Goal: Task Accomplishment & Management: Manage account settings

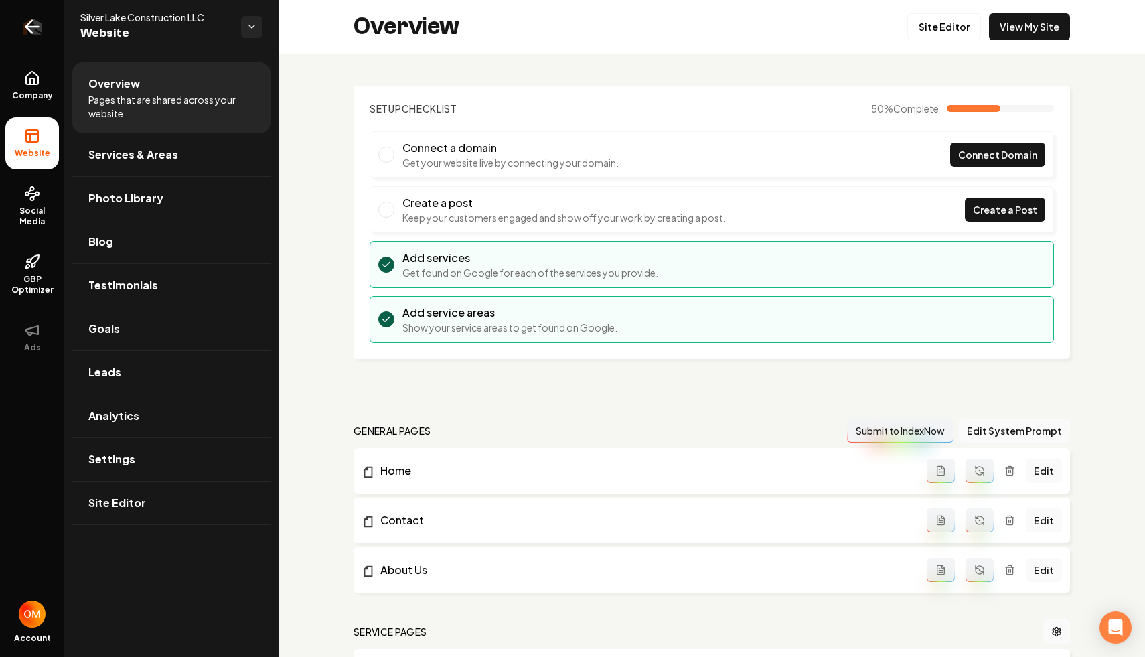
click at [17, 35] on link "Return to dashboard" at bounding box center [32, 27] width 64 height 54
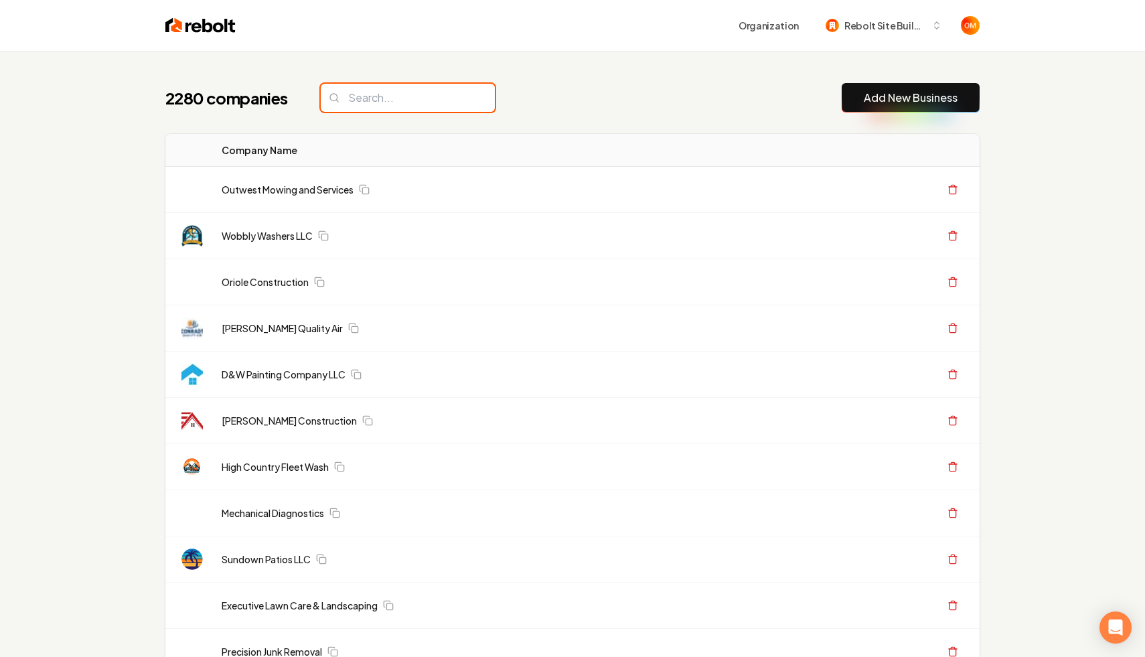
click at [360, 95] on input "search" at bounding box center [408, 98] width 174 height 28
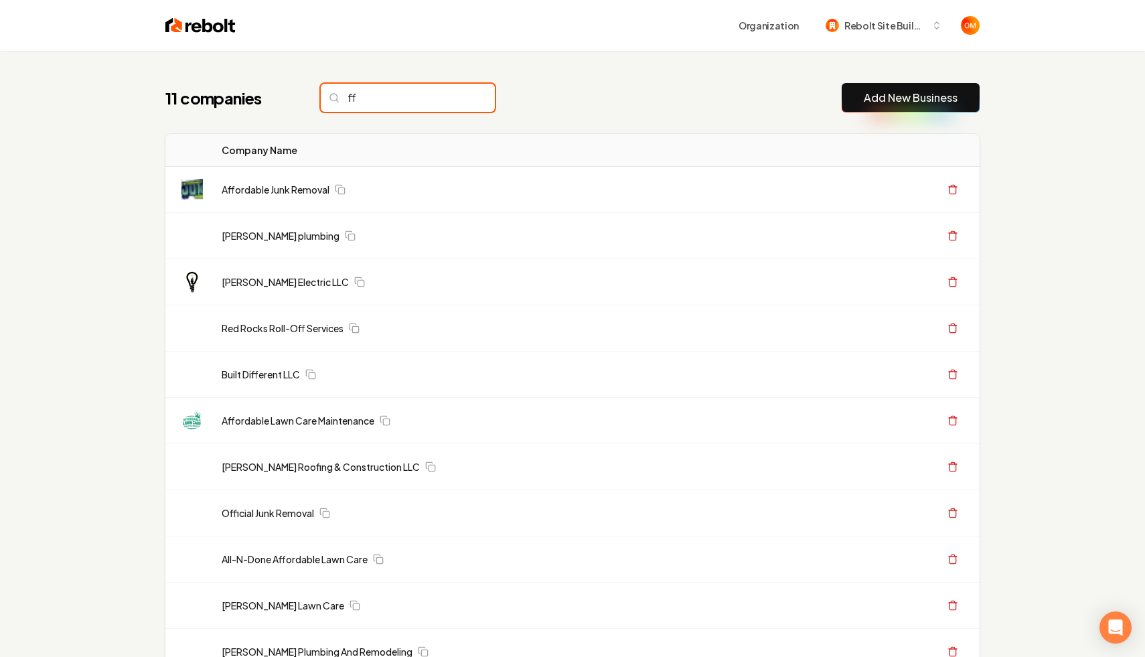
type input "f"
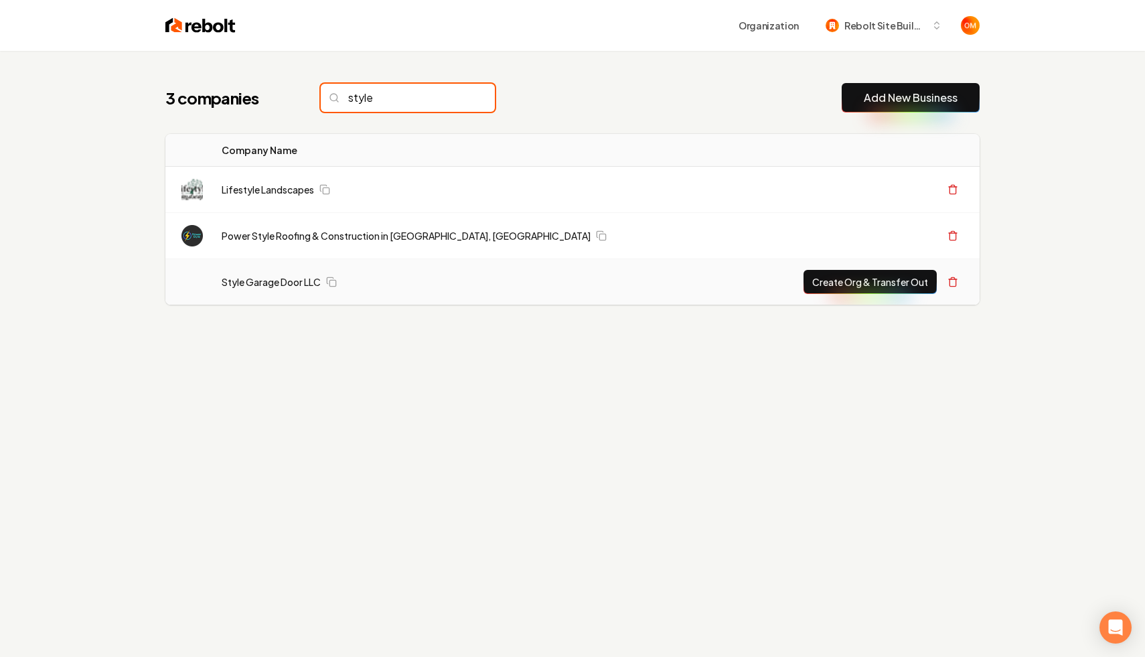
type input "style"
click at [813, 280] on button "Create Org & Transfer Out" at bounding box center [869, 282] width 133 height 24
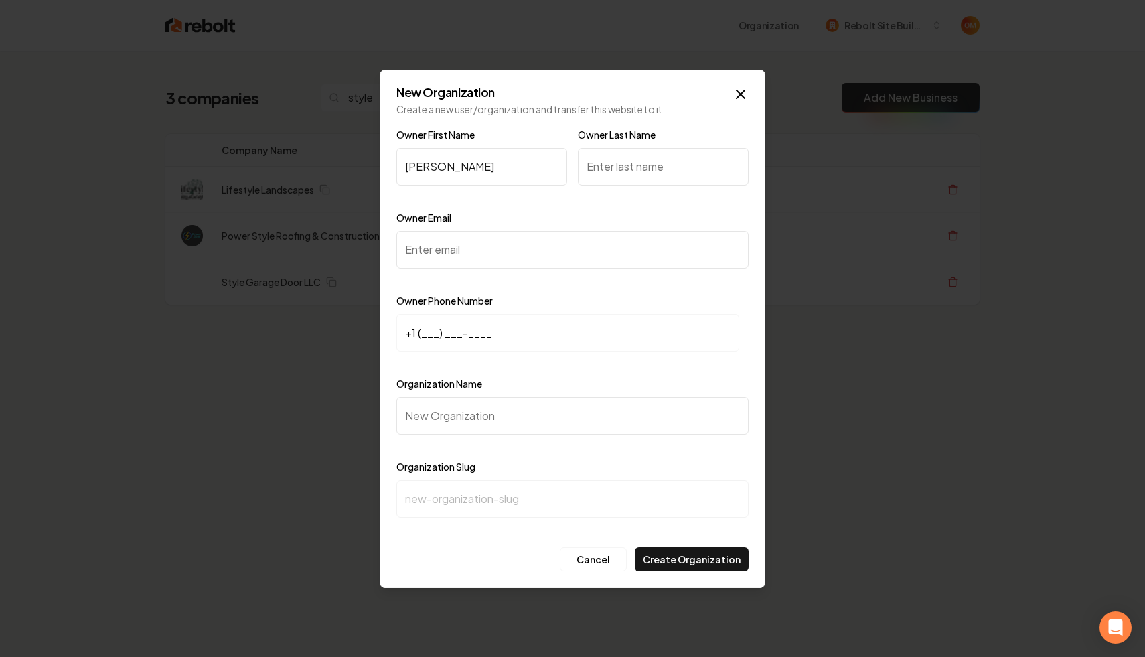
type input "Rafael"
click at [485, 254] on input "Owner Email" at bounding box center [572, 249] width 352 height 37
paste input "styleamaya15@gmail.com"
type input "styleamaya15@gmail.com"
click at [422, 337] on input "+1 (___) ___-____" at bounding box center [567, 332] width 343 height 37
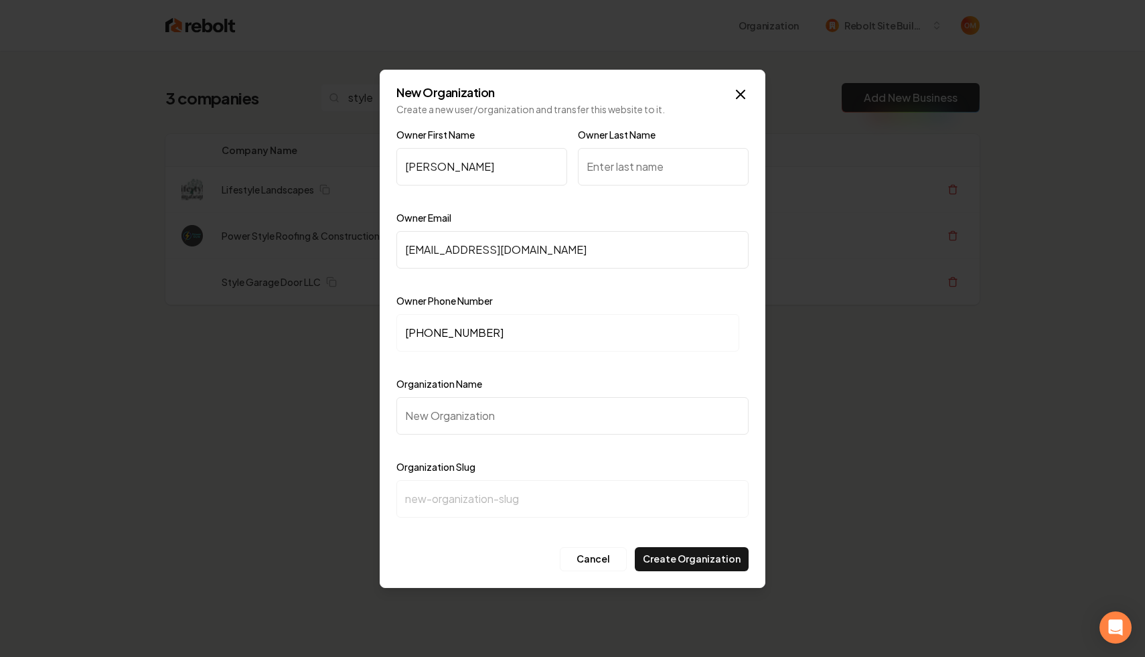
type input "+1 (703) 398-0133"
click at [510, 416] on input "Organization Name" at bounding box center [572, 415] width 352 height 37
type input "S"
type input "s"
type input "St"
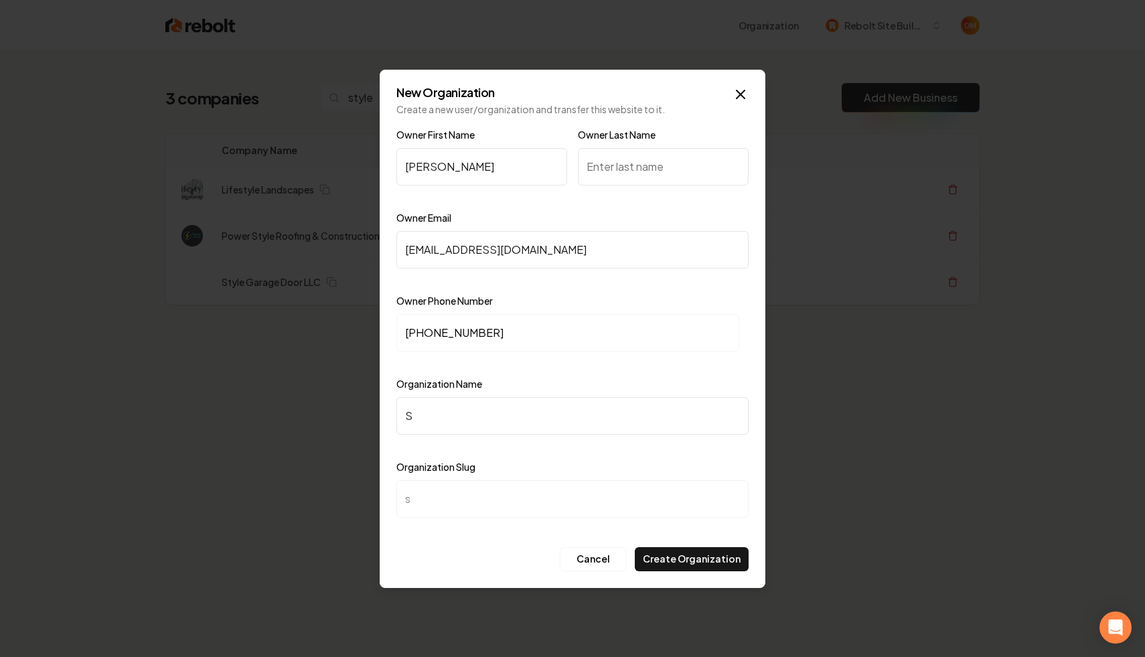
type input "st"
type input "Stt"
type input "stt"
type input "Sttl"
type input "sttl"
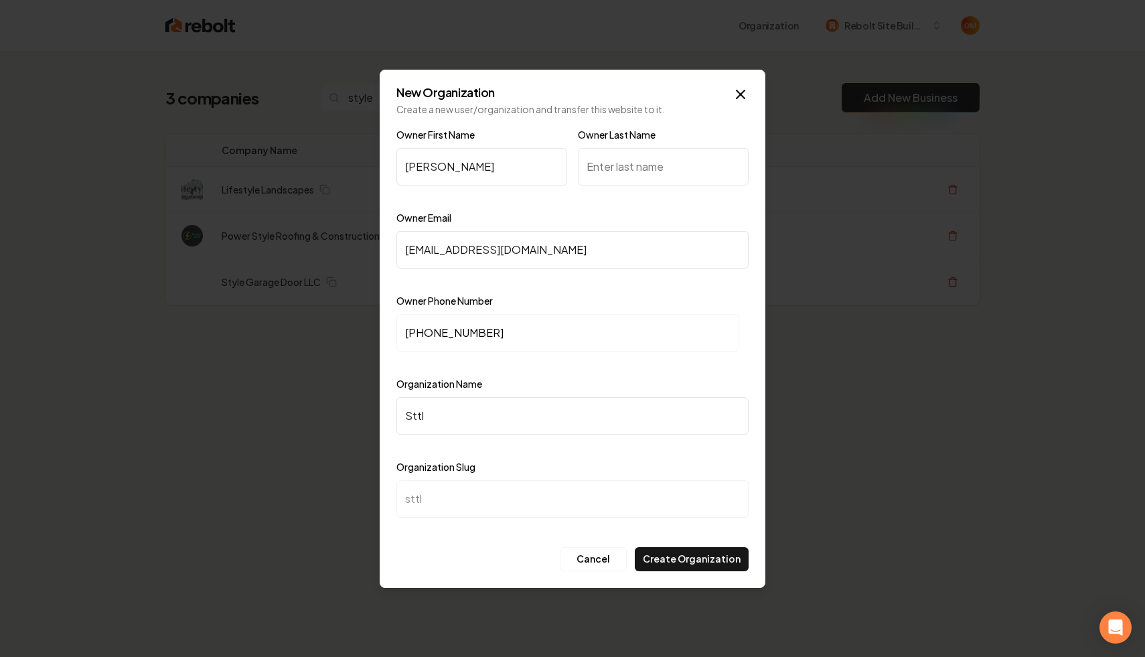
type input "Stt"
type input "stt"
type input "St"
type input "st"
type input "Sty"
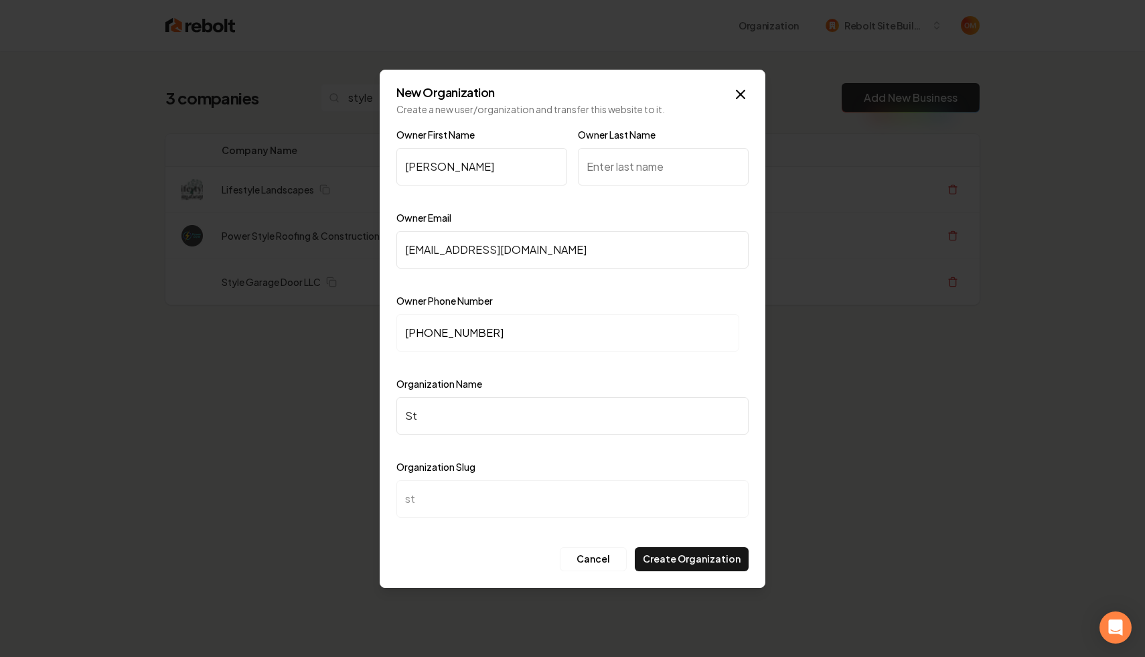
type input "sty"
type input "Styl"
type input "styl"
type input "Style"
type input "style"
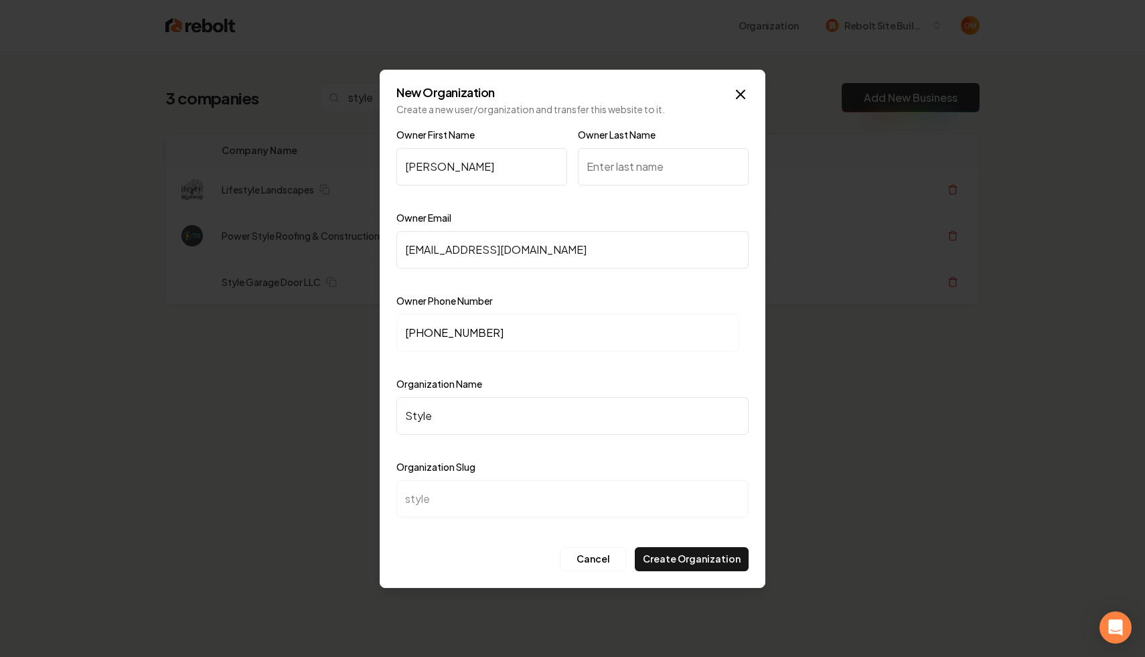
type input "Style Garage Door LLC"
type input "style-garage-door-llc"
click at [602, 361] on div at bounding box center [572, 363] width 352 height 13
click at [618, 181] on input "Owner Last Name" at bounding box center [663, 166] width 171 height 37
type input "Chavez"
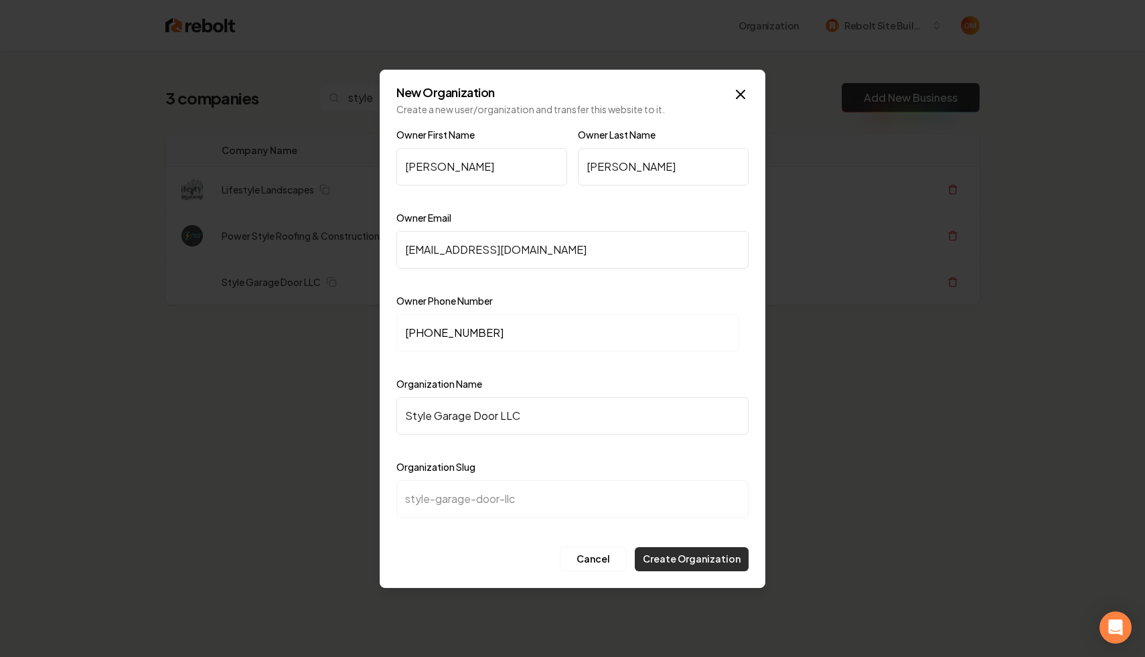
click at [682, 556] on button "Create Organization" at bounding box center [692, 559] width 114 height 24
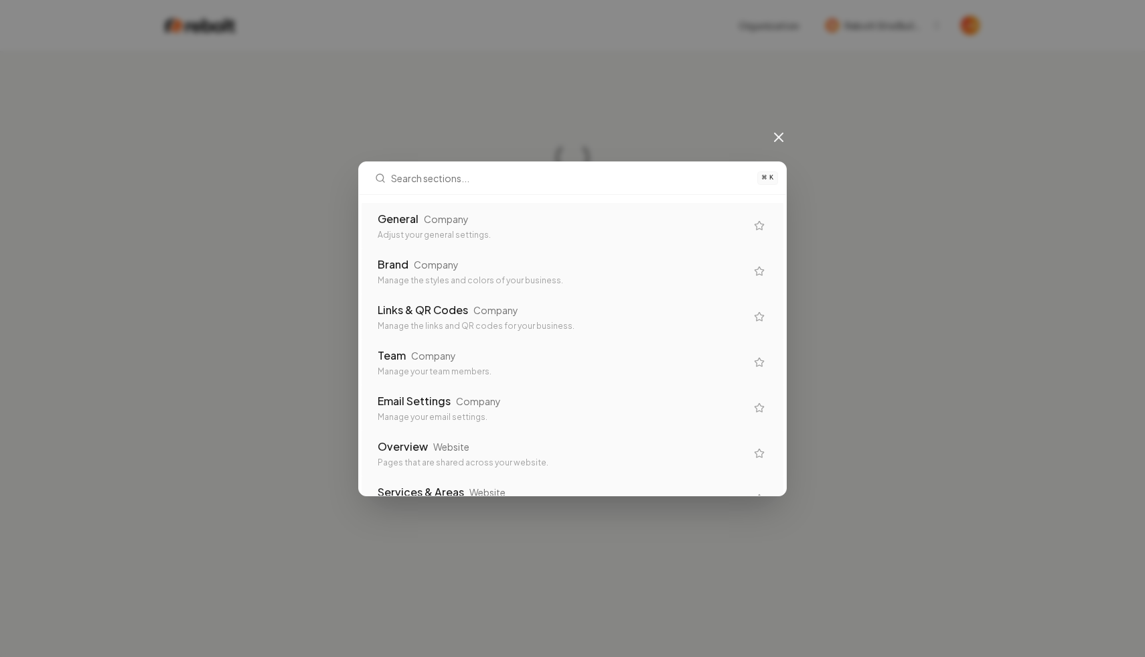
click at [527, 233] on div "Adjust your general settings." at bounding box center [561, 235] width 368 height 11
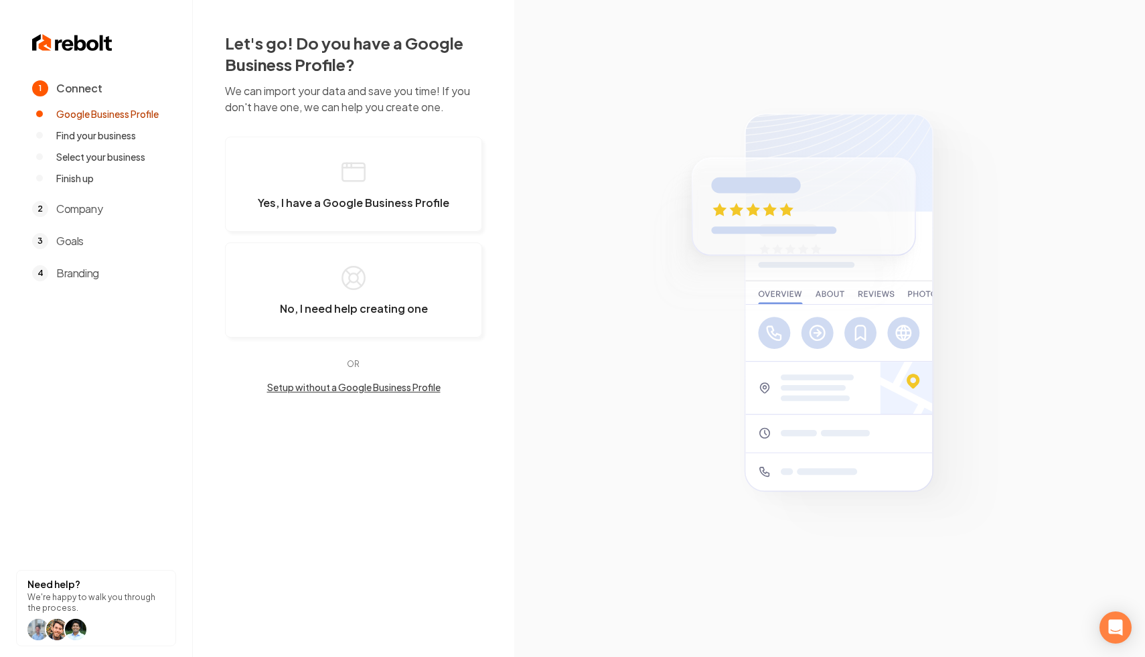
click at [72, 37] on img at bounding box center [72, 42] width 80 height 21
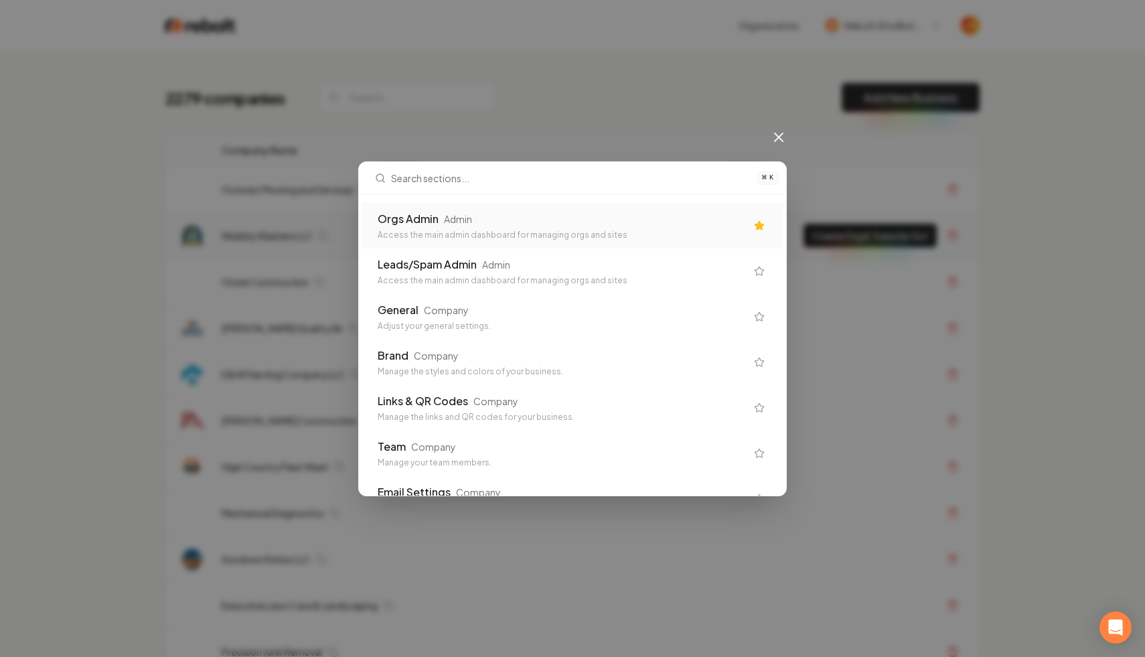
click at [422, 218] on div "Orgs Admin" at bounding box center [407, 219] width 61 height 16
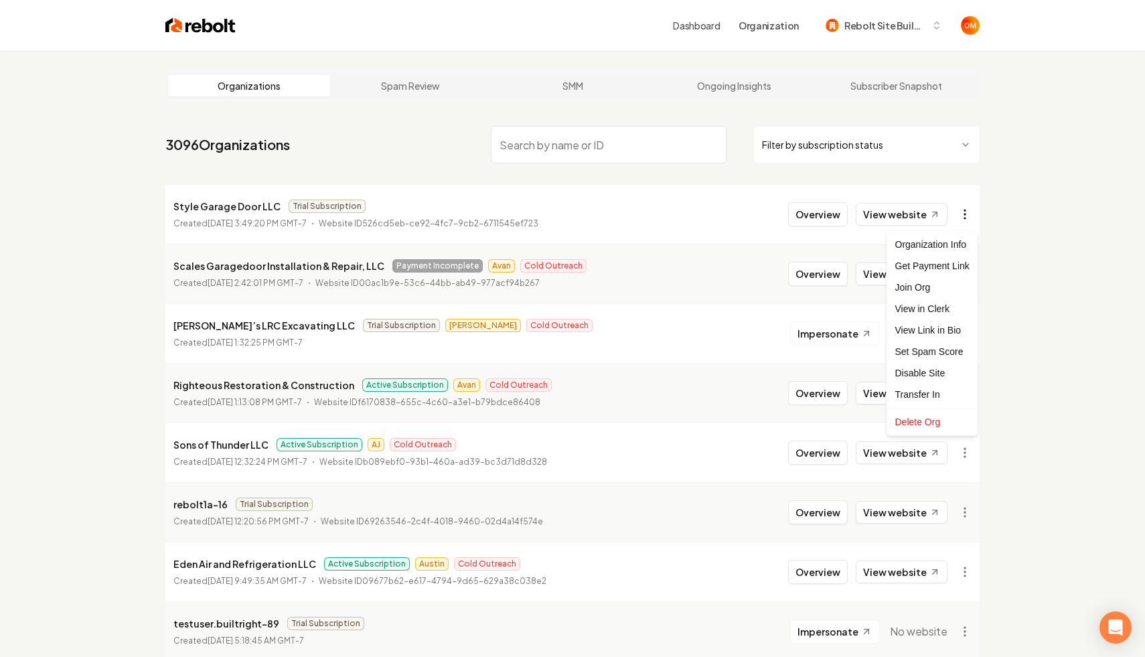
click at [964, 220] on html "Dashboard Organization Rebolt Site Builder Organizations Spam Review SMM Ongoin…" at bounding box center [572, 328] width 1145 height 657
click at [934, 266] on div "Get Payment Link" at bounding box center [932, 265] width 85 height 21
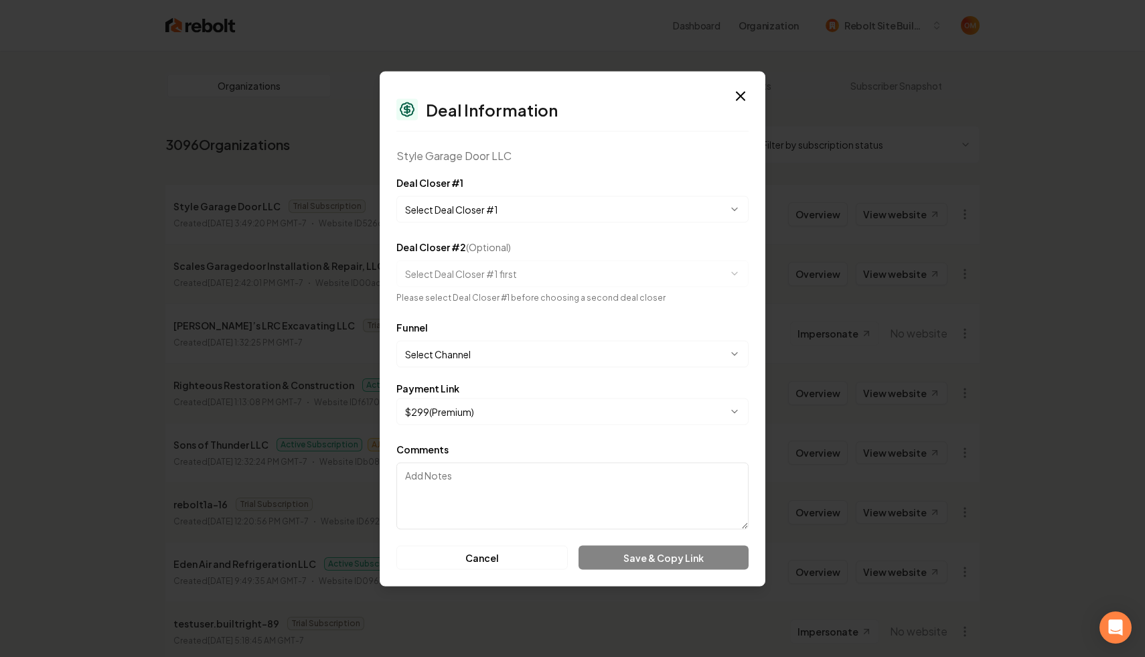
click at [473, 202] on body "Dashboard Organization Rebolt Site Builder Organizations Spam Review SMM Ongoin…" at bounding box center [572, 328] width 1145 height 657
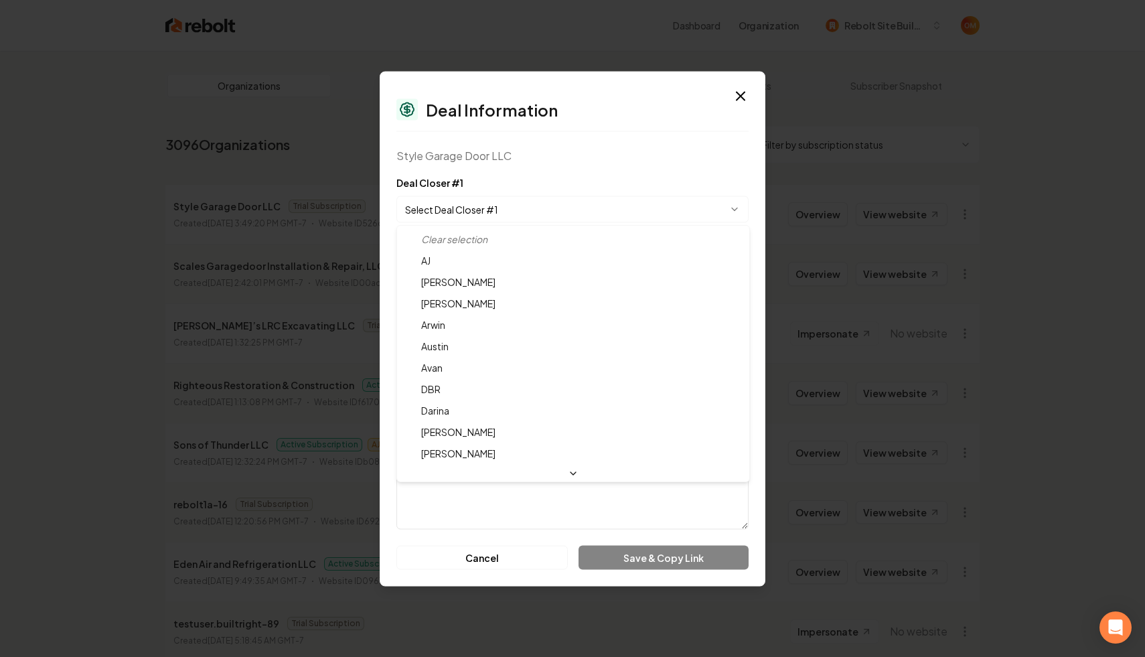
scroll to position [44, 0]
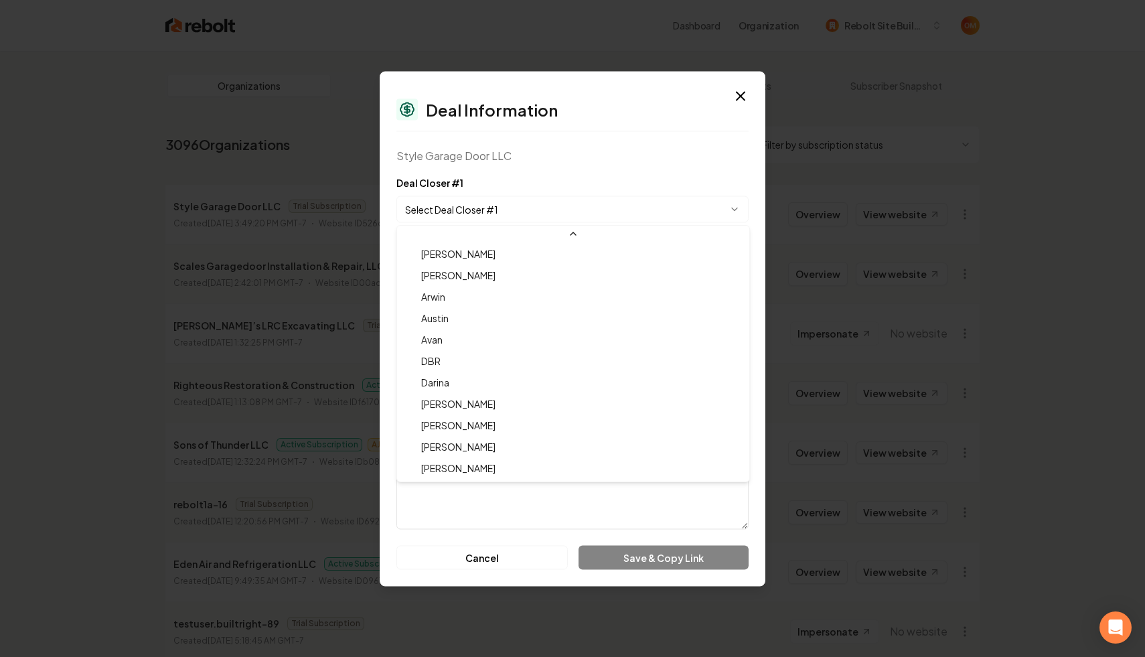
select select "**********"
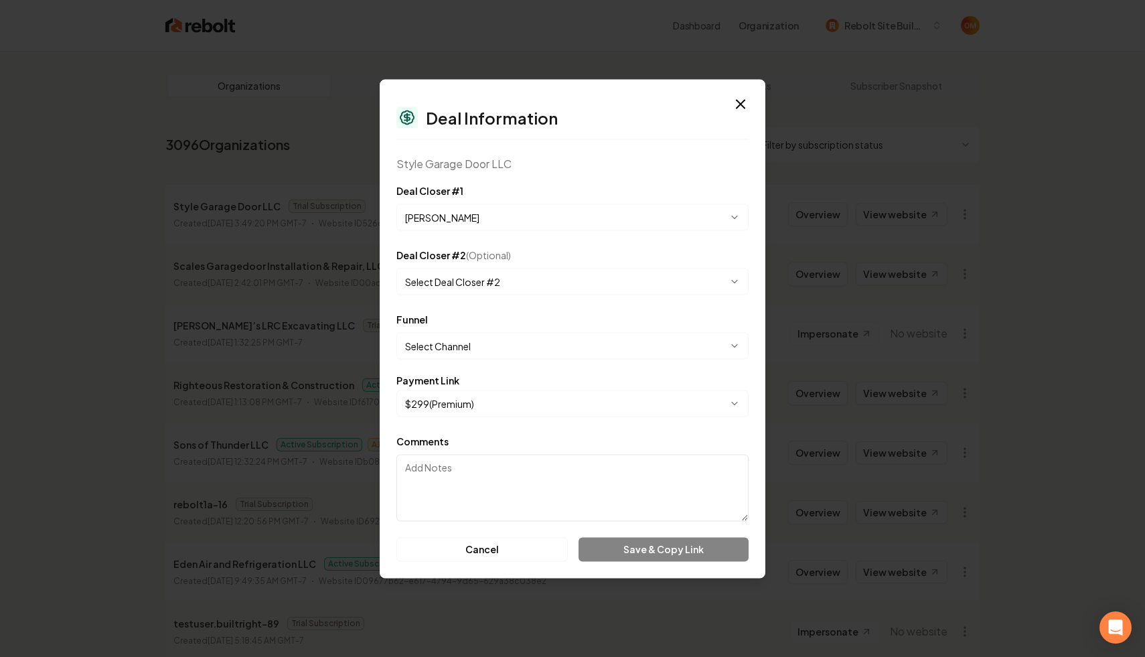
click at [474, 353] on body "Dashboard Organization Rebolt Site Builder Organizations Spam Review SMM Ongoin…" at bounding box center [572, 328] width 1145 height 657
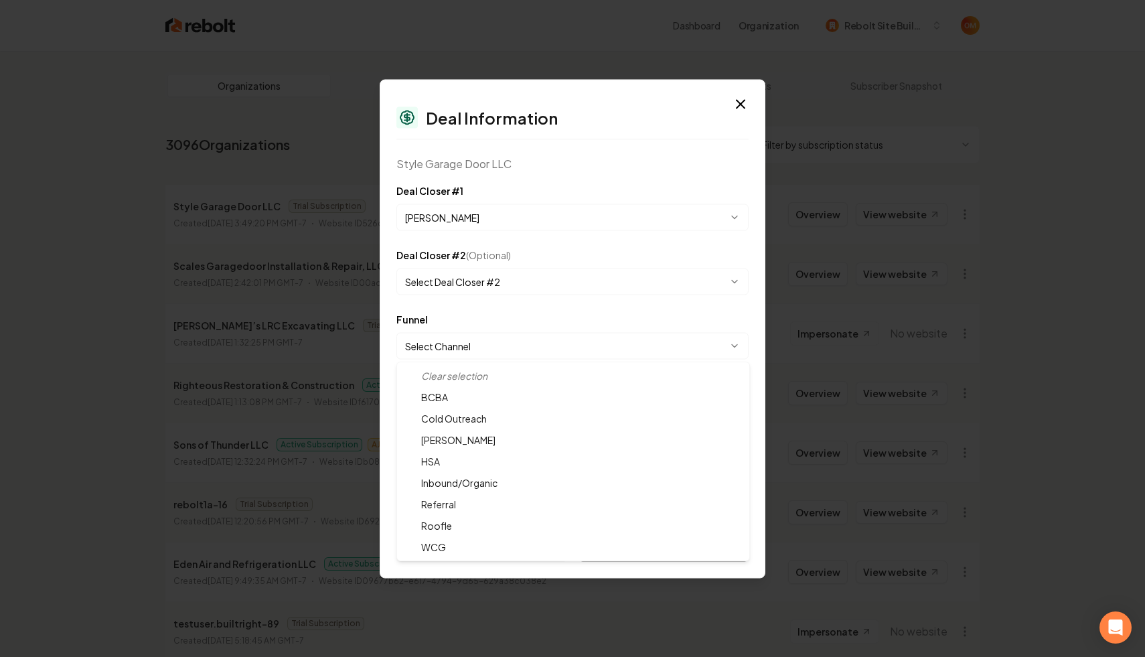
select select "**********"
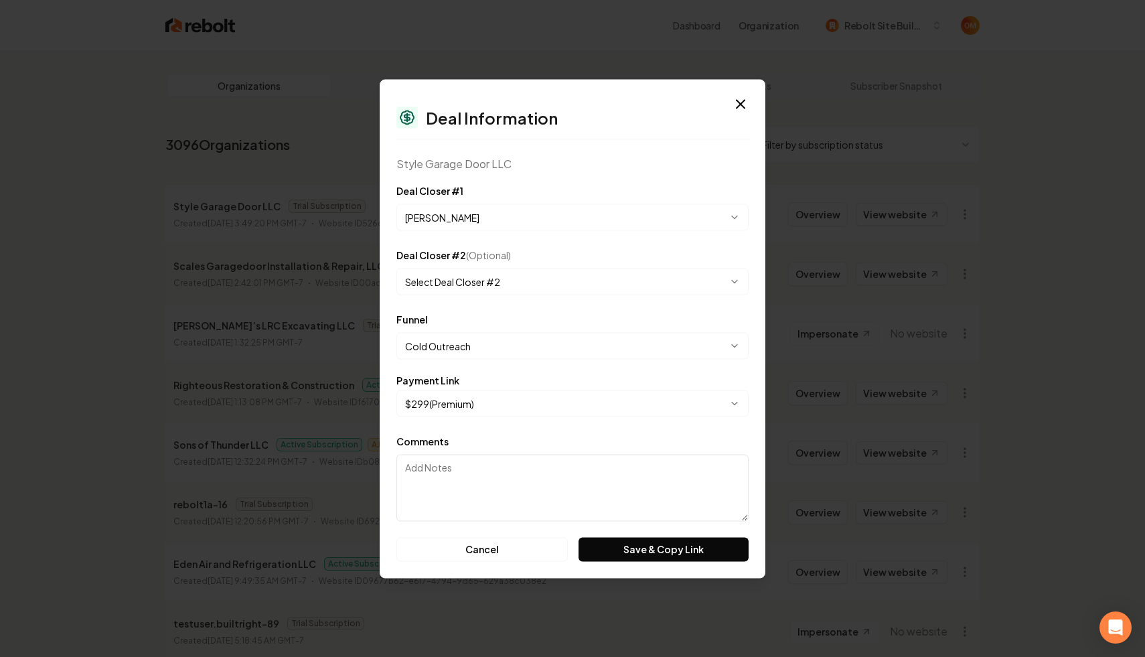
click at [533, 171] on div "Style Garage Door LLC" at bounding box center [572, 163] width 352 height 16
click at [671, 548] on button "Save & Copy Link" at bounding box center [663, 549] width 170 height 24
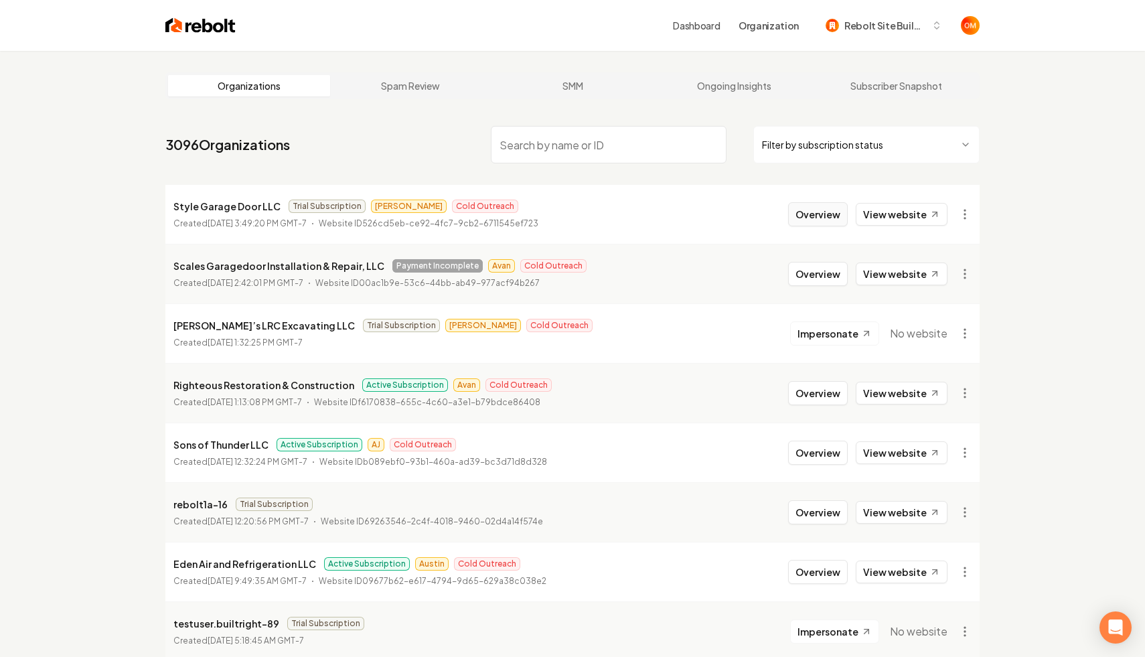
click at [810, 221] on button "Overview" at bounding box center [818, 214] width 60 height 24
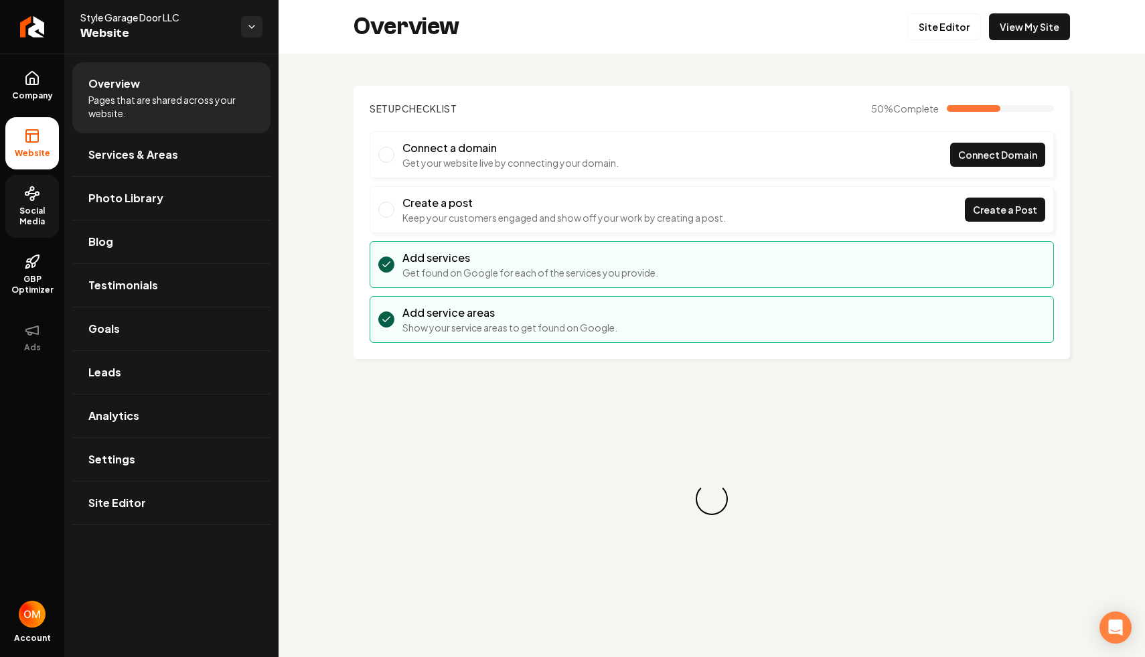
click at [34, 202] on link "Social Media" at bounding box center [32, 206] width 54 height 63
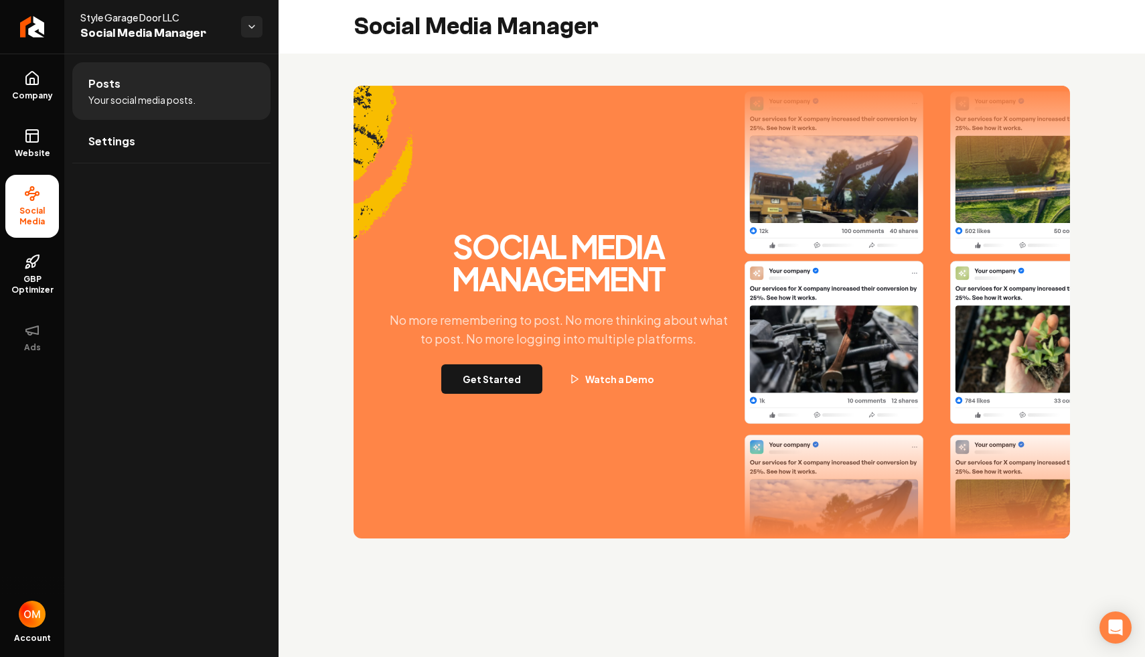
click at [481, 398] on div "Social Media Management No more remembering to post. No more thinking about wha…" at bounding box center [711, 312] width 716 height 452
click at [481, 386] on button "Get Started" at bounding box center [491, 378] width 101 height 29
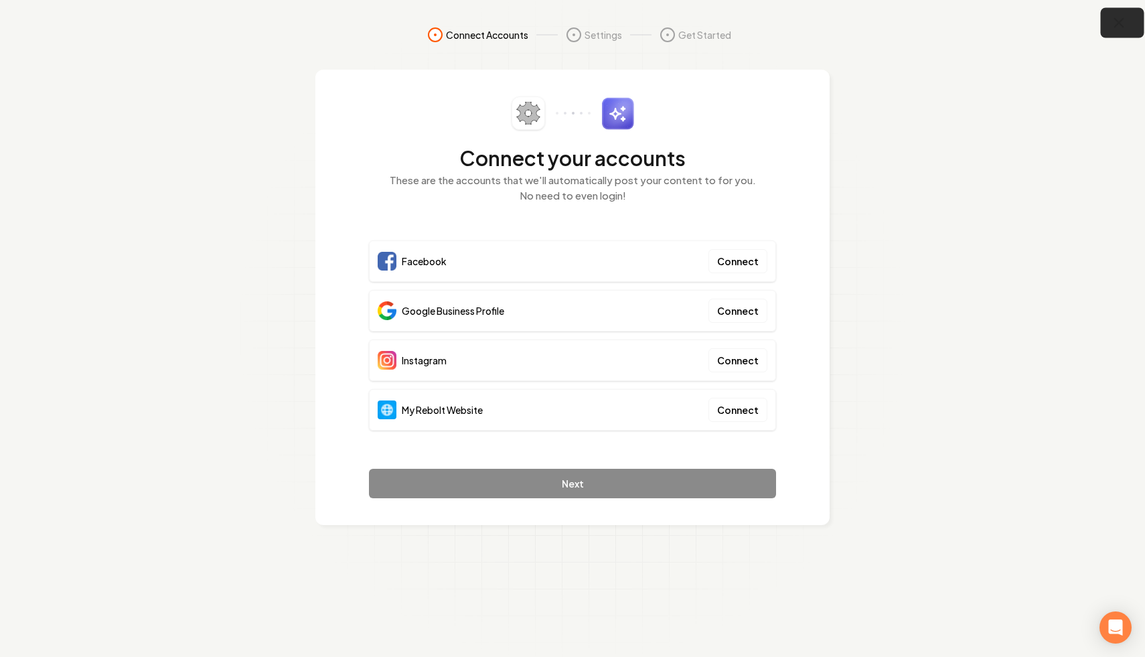
click at [1118, 15] on icon "button" at bounding box center [1118, 23] width 17 height 17
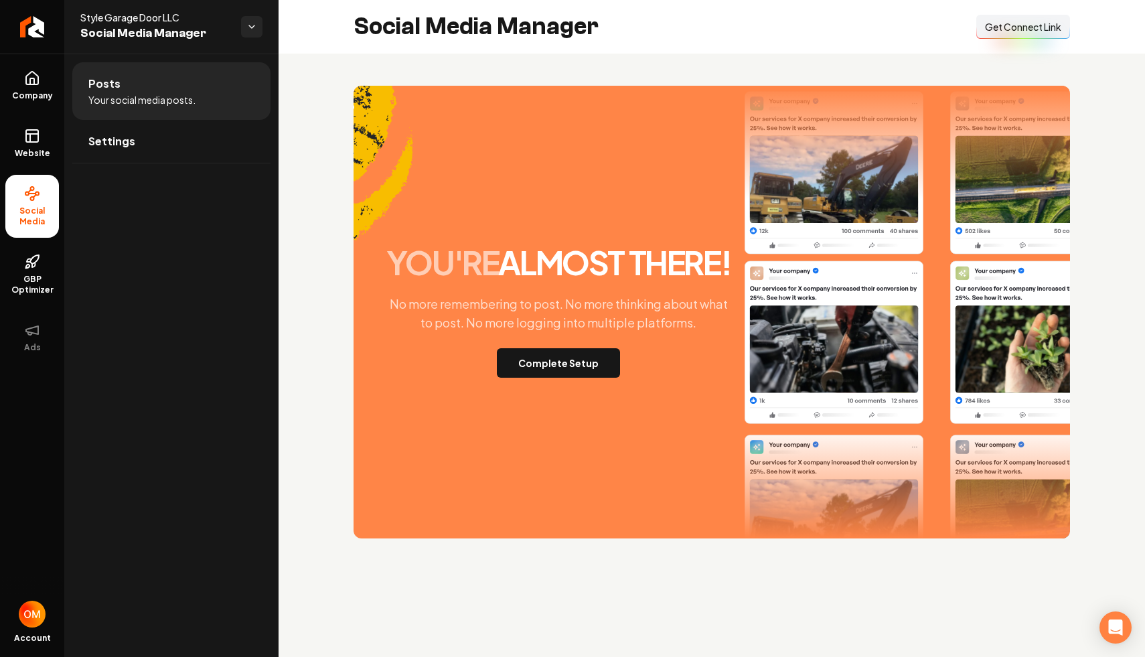
click at [1021, 28] on span "Get Connect Link" at bounding box center [1023, 26] width 76 height 13
click at [27, 136] on icon at bounding box center [32, 136] width 16 height 16
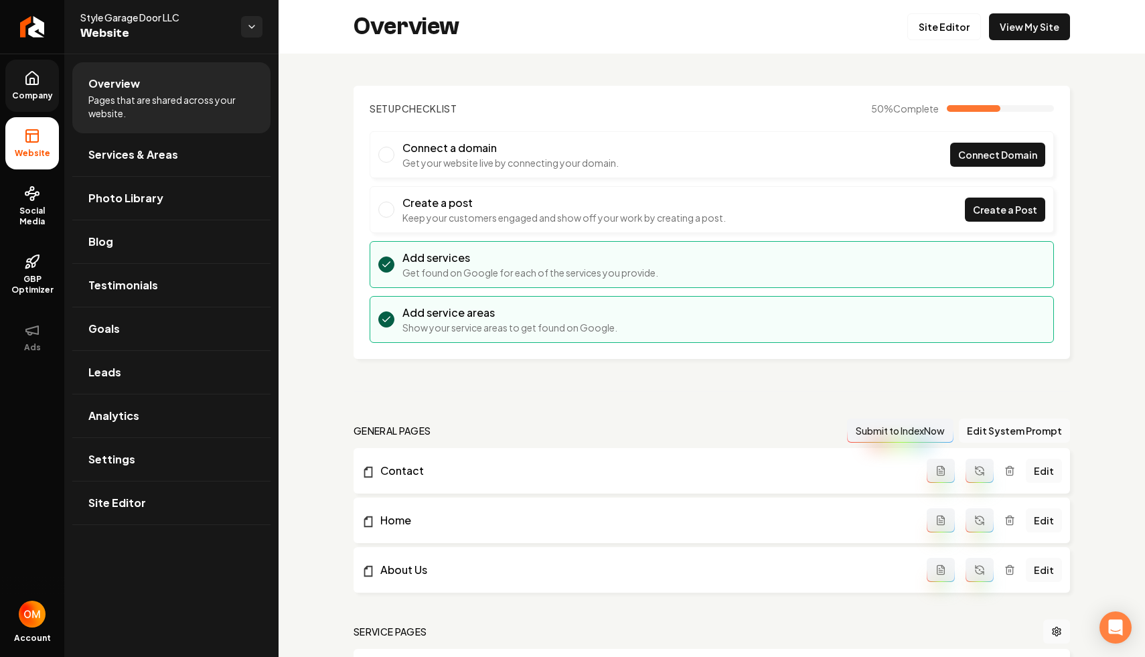
click at [38, 72] on icon at bounding box center [32, 78] width 16 height 16
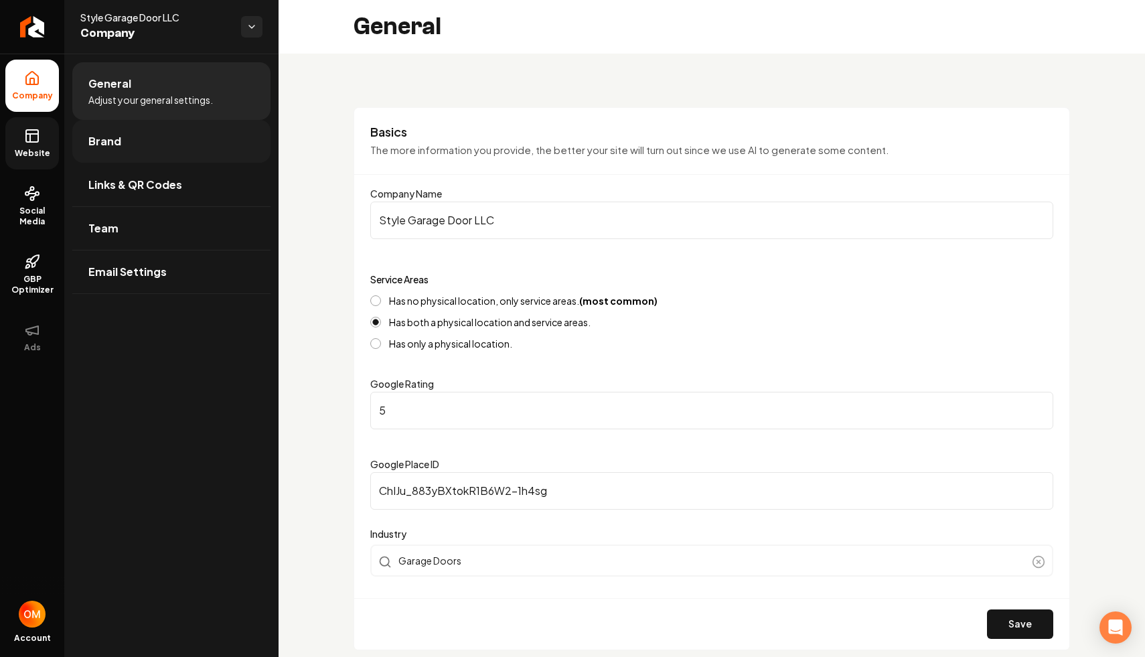
click at [118, 139] on span "Brand" at bounding box center [104, 141] width 33 height 16
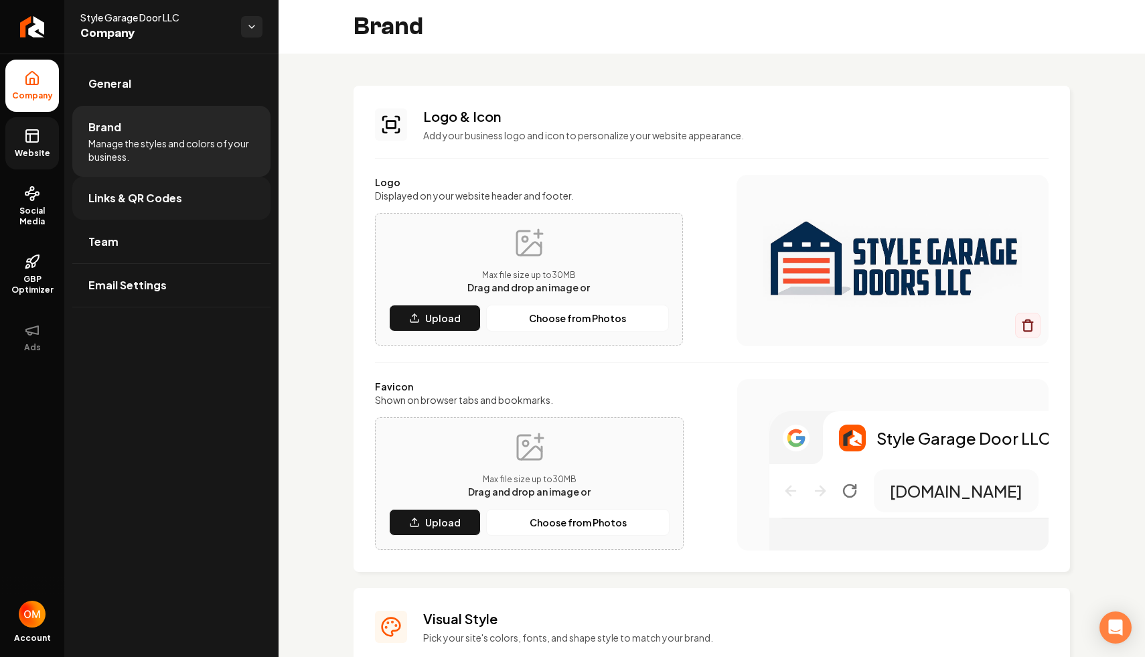
click at [207, 211] on link "Links & QR Codes" at bounding box center [171, 198] width 198 height 43
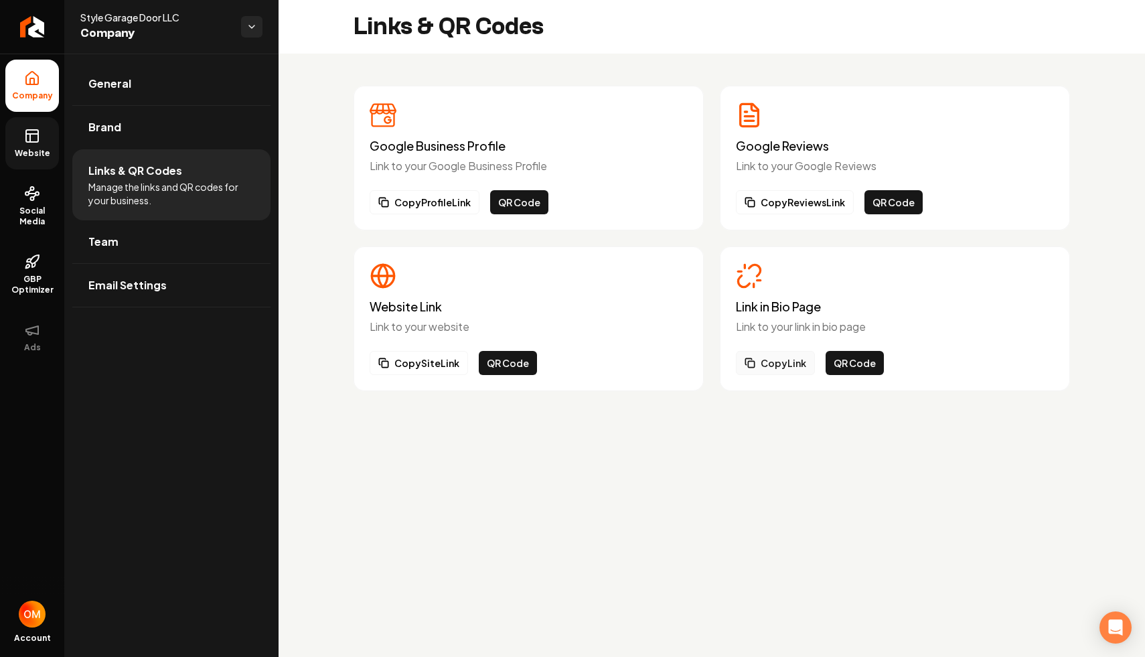
click at [787, 359] on button "Copy Link" at bounding box center [775, 363] width 79 height 24
click at [125, 80] on span "General" at bounding box center [109, 84] width 43 height 16
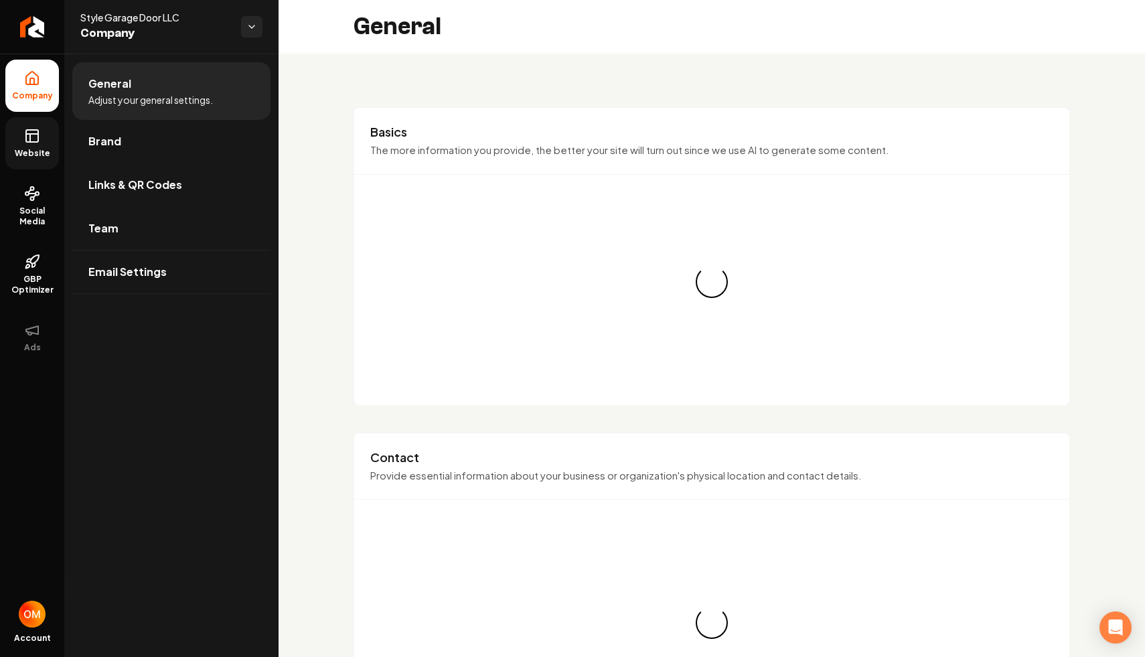
click at [57, 137] on link "Website" at bounding box center [32, 143] width 54 height 52
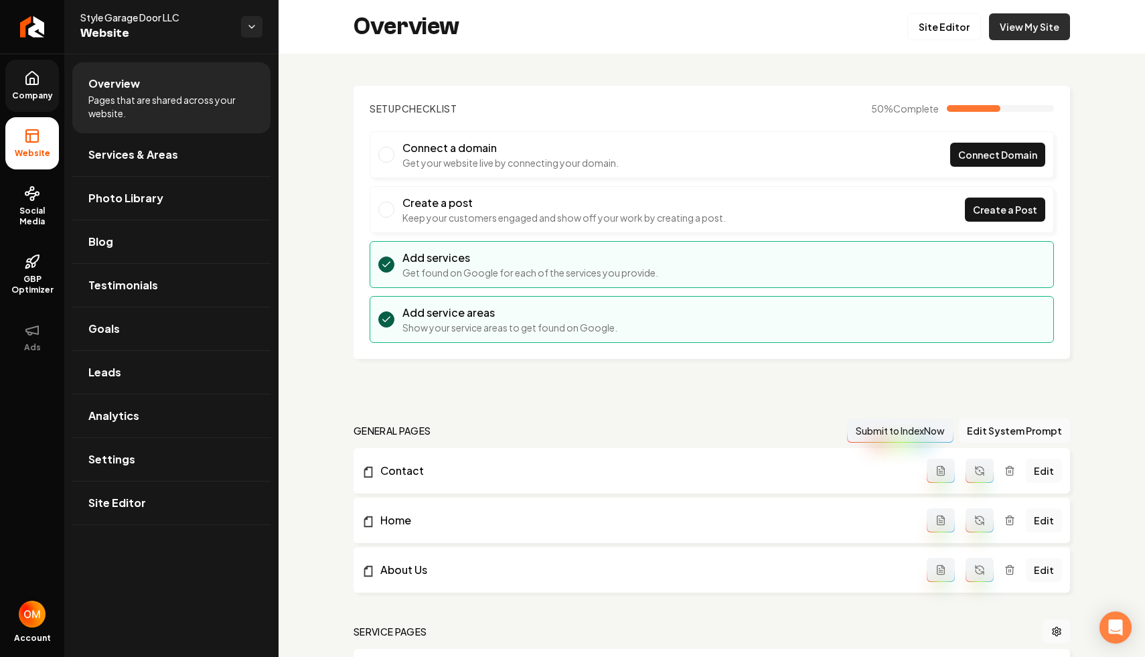
click at [1018, 31] on link "View My Site" at bounding box center [1029, 26] width 81 height 27
click at [26, 17] on icon "Return to dashboard" at bounding box center [31, 26] width 21 height 21
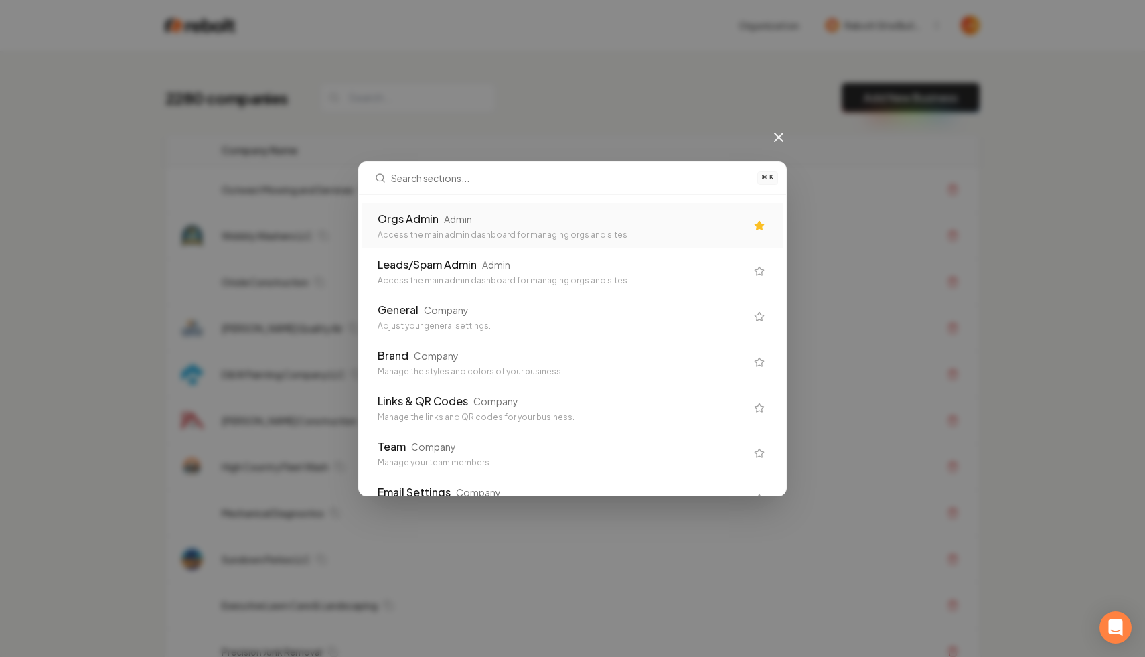
click at [578, 230] on div "Access the main admin dashboard for managing orgs and sites" at bounding box center [561, 235] width 368 height 11
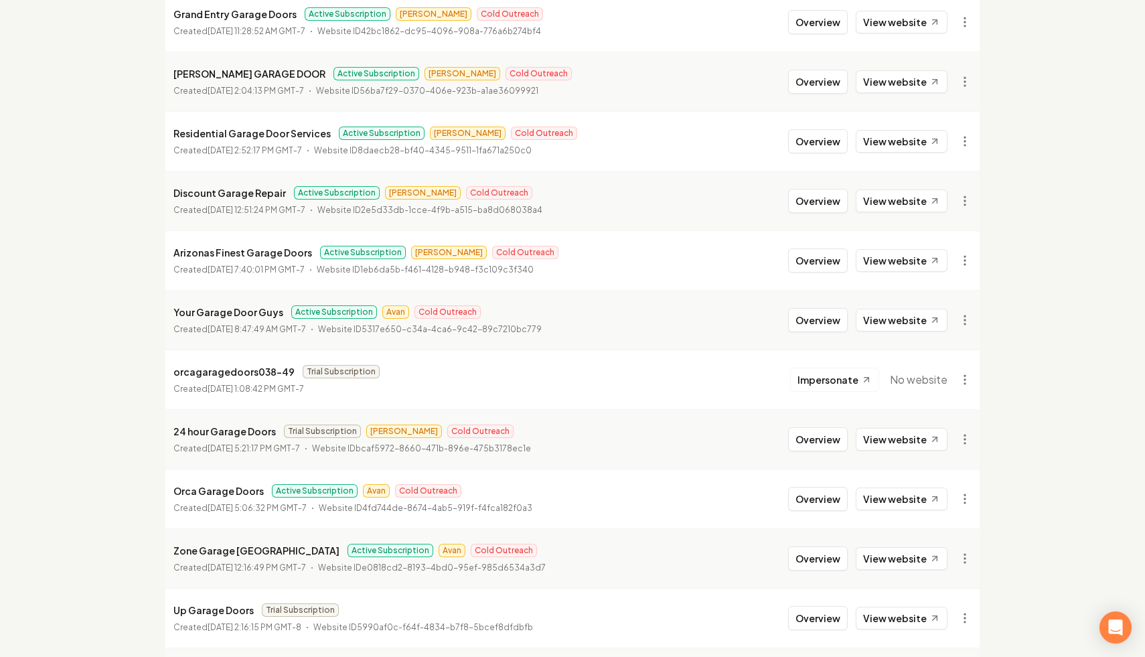
scroll to position [954, 0]
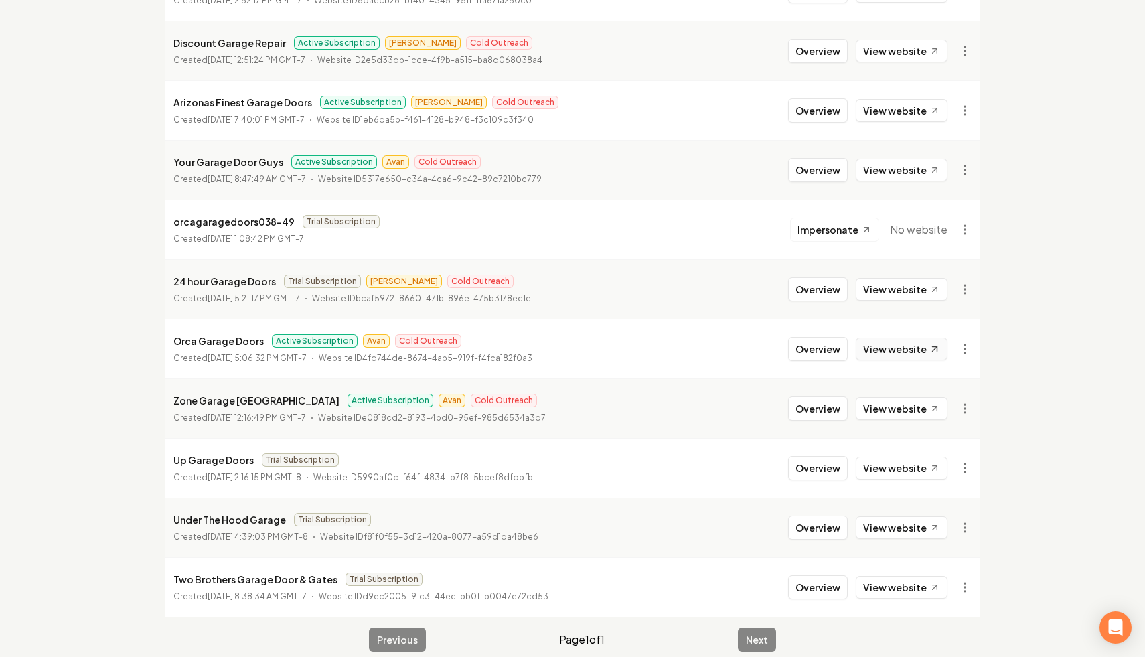
type input "garage"
click at [879, 337] on link "View website" at bounding box center [901, 348] width 92 height 23
